Goal: Information Seeking & Learning: Learn about a topic

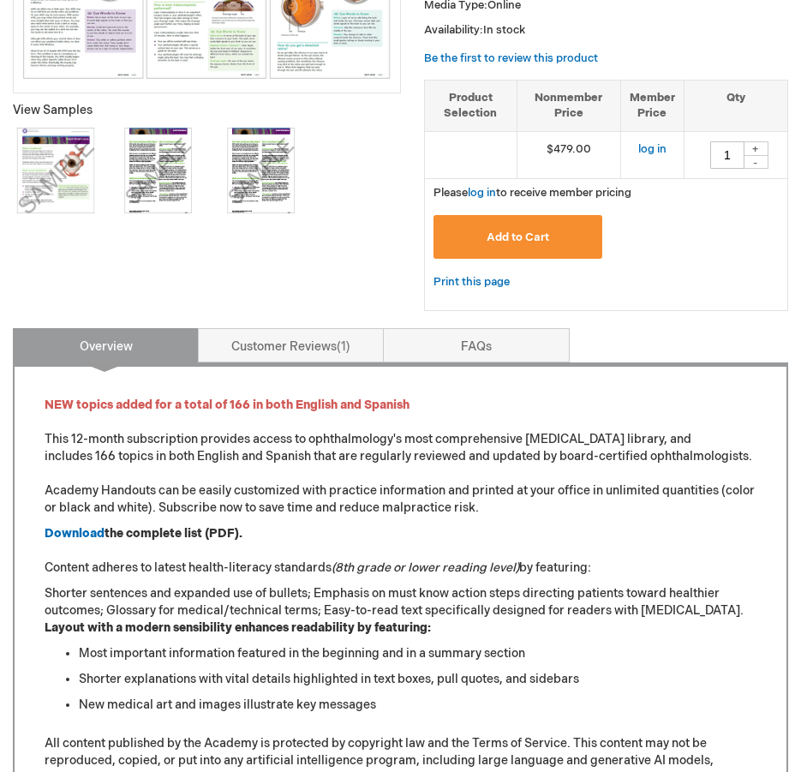
scroll to position [428, 0]
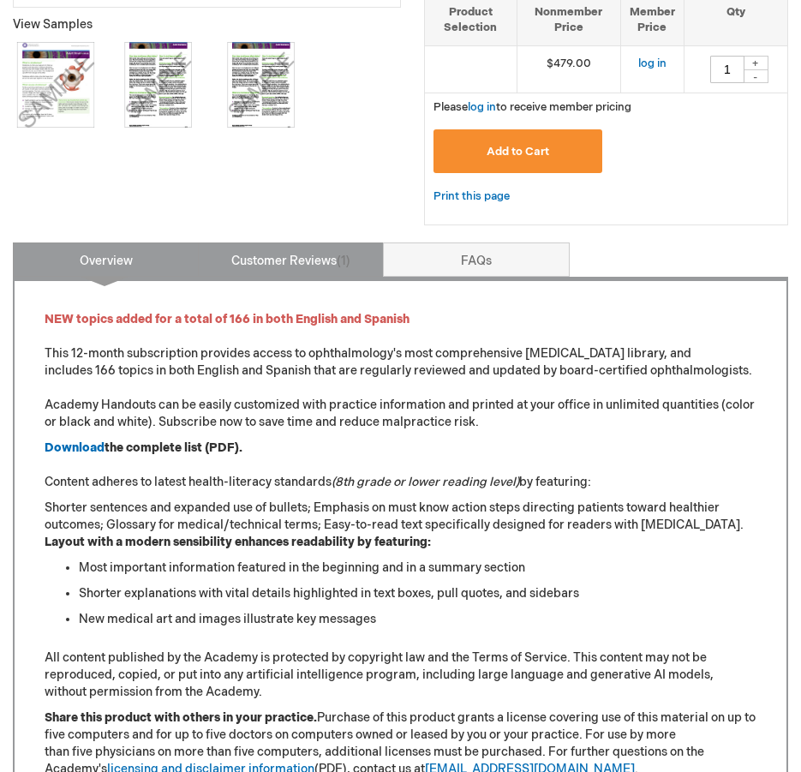
click at [325, 256] on link "Customer Reviews 1" at bounding box center [291, 259] width 186 height 34
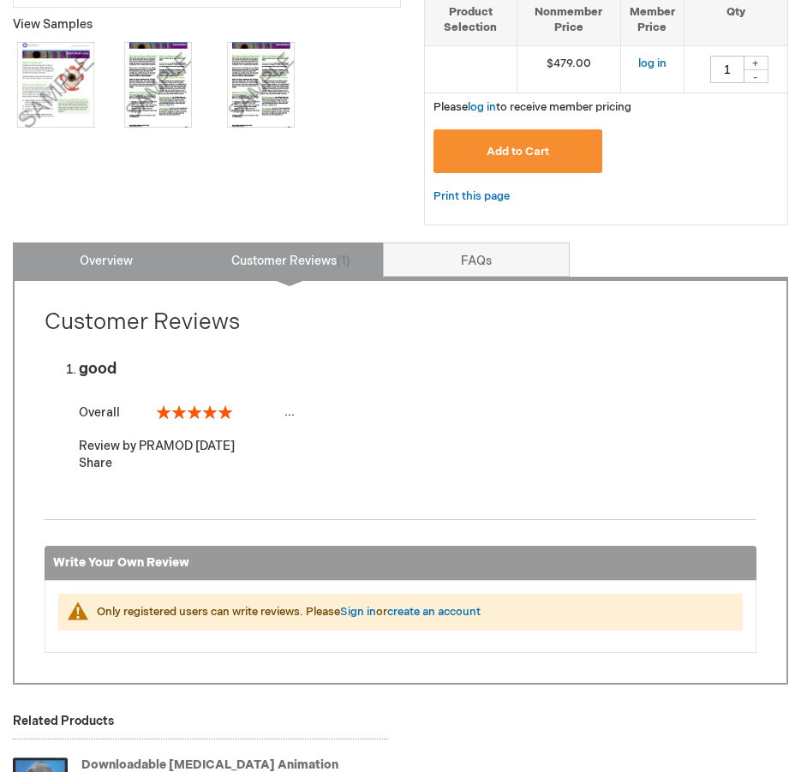
click at [116, 257] on link "Overview" at bounding box center [106, 259] width 186 height 34
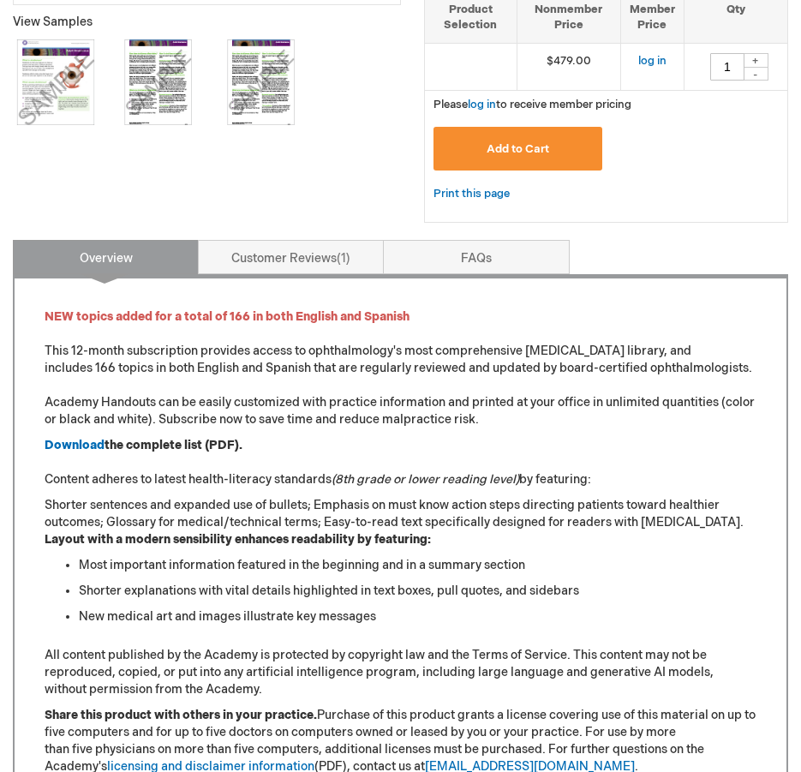
scroll to position [0, 0]
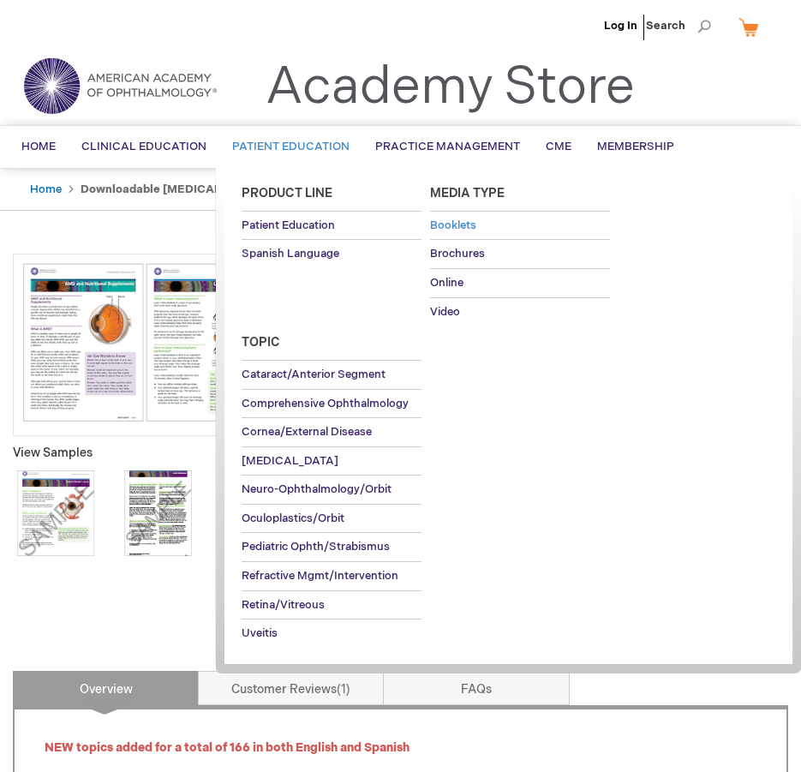
click at [458, 219] on span "Booklets" at bounding box center [453, 225] width 46 height 14
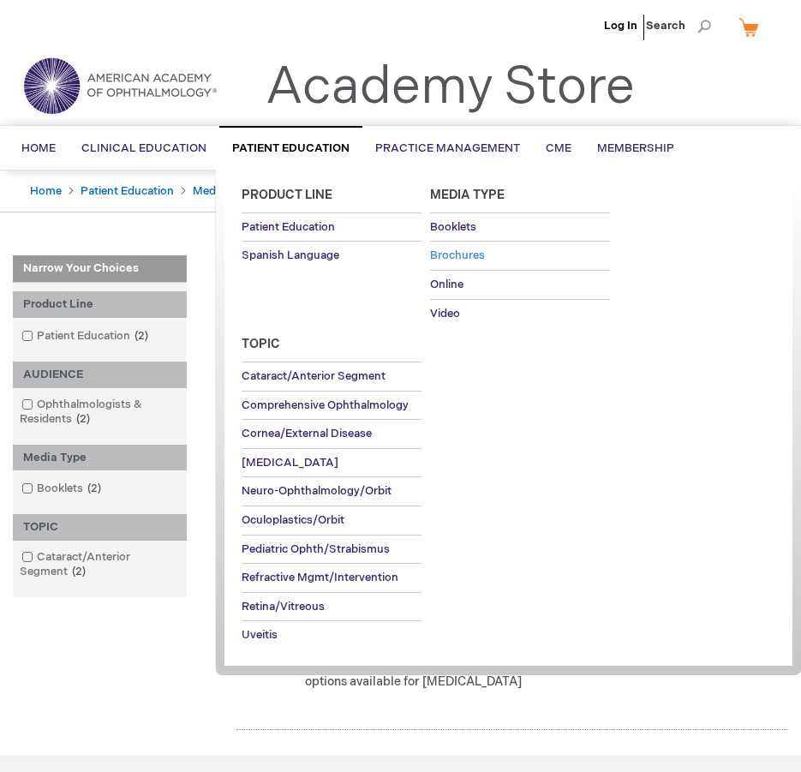
click at [451, 249] on span "Brochures" at bounding box center [457, 255] width 55 height 14
